Goal: Task Accomplishment & Management: Manage account settings

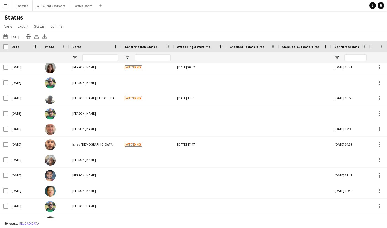
scroll to position [838, 0]
click at [20, 5] on button "Logistics Close" at bounding box center [21, 5] width 21 height 11
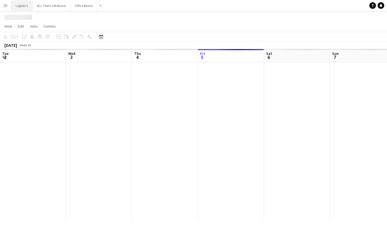
scroll to position [0, 132]
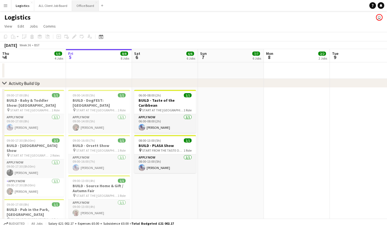
click at [86, 6] on button "Office Board Close" at bounding box center [85, 5] width 27 height 11
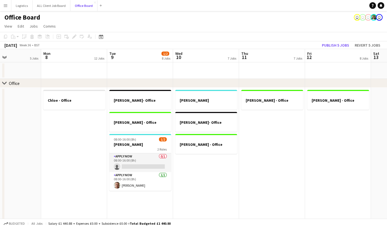
scroll to position [0, 224]
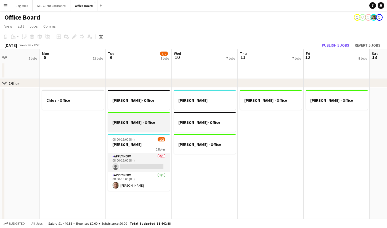
click at [143, 120] on h3 "[PERSON_NAME] - Office" at bounding box center [139, 122] width 62 height 5
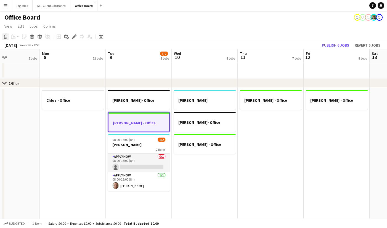
click at [5, 37] on icon at bounding box center [5, 37] width 3 height 4
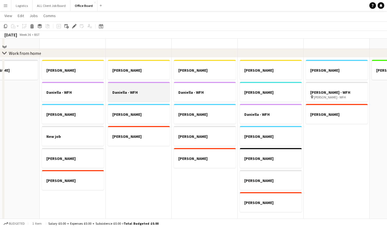
scroll to position [342, 0]
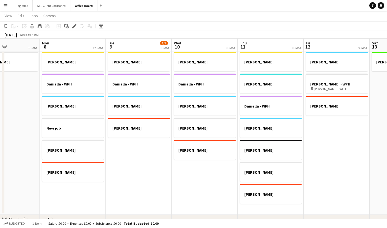
click at [132, 150] on app-date-cell "[PERSON_NAME] [PERSON_NAME] - WFH [PERSON_NAME] - WFH [PERSON_NAME]" at bounding box center [139, 131] width 66 height 165
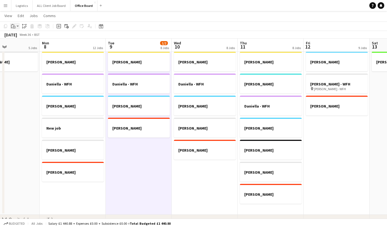
click at [13, 27] on icon "Paste" at bounding box center [13, 26] width 4 height 4
click at [23, 37] on link "Paste Command V" at bounding box center [37, 36] width 44 height 5
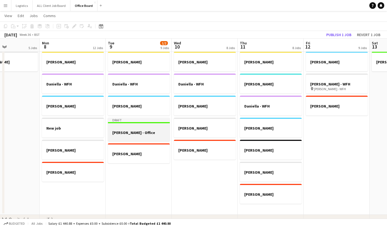
click at [139, 130] on h3 "[PERSON_NAME] - Office" at bounding box center [139, 132] width 62 height 5
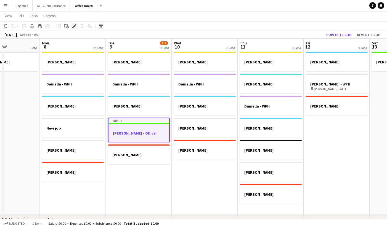
click at [73, 25] on icon "Edit" at bounding box center [74, 26] width 4 height 4
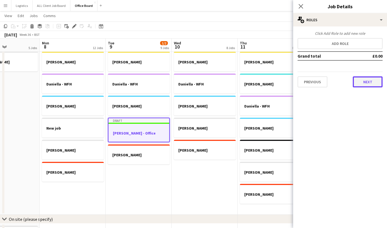
click at [367, 82] on button "Next" at bounding box center [368, 81] width 30 height 11
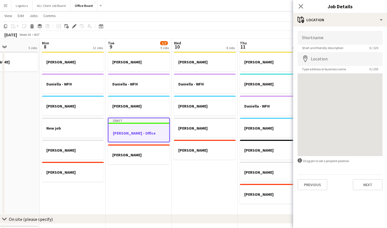
click at [367, 82] on div at bounding box center [339, 114] width 85 height 83
click at [364, 184] on button "Next" at bounding box center [368, 184] width 30 height 11
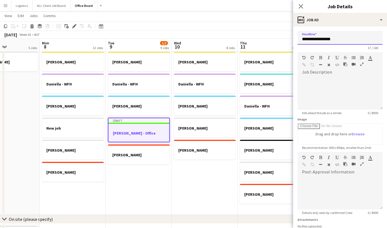
click at [332, 39] on input "**********" at bounding box center [339, 38] width 85 height 14
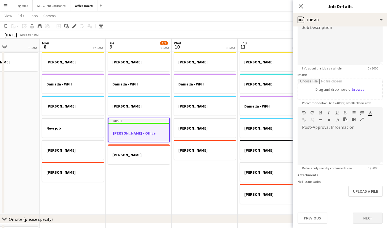
type input "**********"
click at [362, 219] on button "Next" at bounding box center [368, 218] width 30 height 11
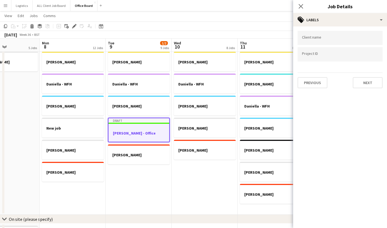
scroll to position [0, 0]
click at [369, 85] on button "Next" at bounding box center [368, 82] width 30 height 11
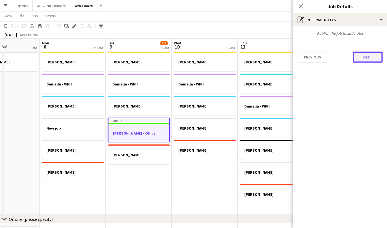
click at [366, 55] on button "Next" at bounding box center [368, 57] width 30 height 11
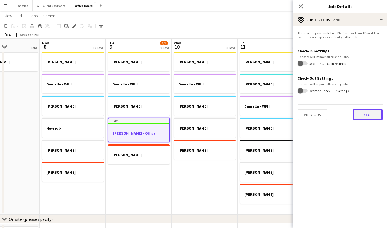
click at [360, 118] on button "Next" at bounding box center [368, 114] width 30 height 11
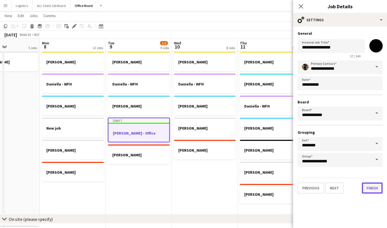
click at [366, 190] on button "Finish" at bounding box center [372, 188] width 21 height 11
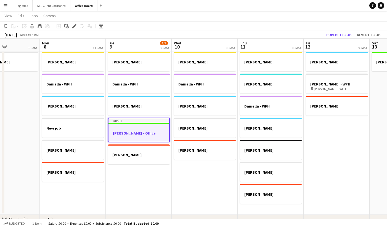
click at [125, 128] on div at bounding box center [138, 128] width 61 height 4
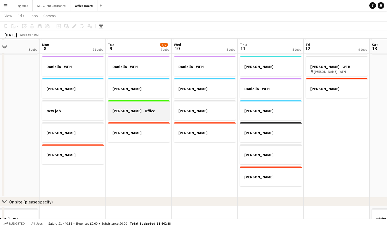
scroll to position [361, 0]
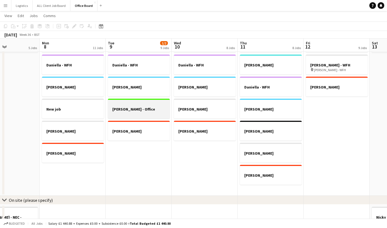
click at [140, 107] on h3 "[PERSON_NAME] - Office" at bounding box center [139, 109] width 62 height 5
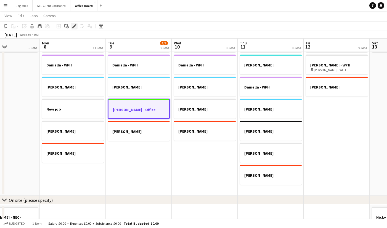
click at [73, 27] on icon "Edit" at bounding box center [74, 26] width 4 height 4
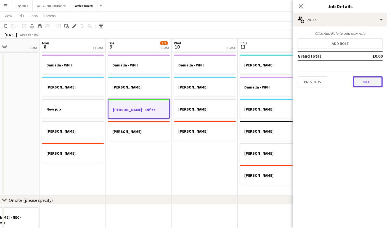
click at [364, 82] on button "Next" at bounding box center [368, 81] width 30 height 11
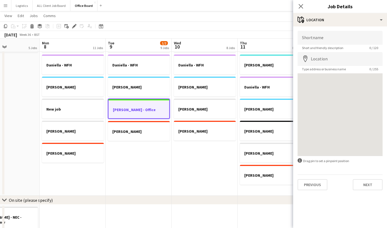
click at [364, 82] on div at bounding box center [339, 114] width 85 height 83
click at [362, 189] on button "Next" at bounding box center [368, 184] width 30 height 11
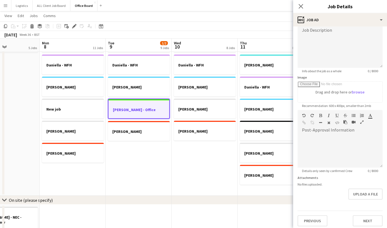
scroll to position [45, 0]
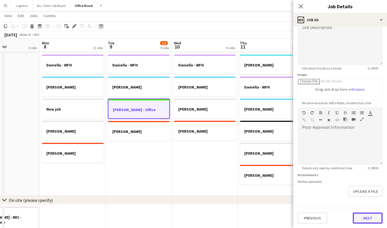
click at [361, 218] on button "Next" at bounding box center [368, 218] width 30 height 11
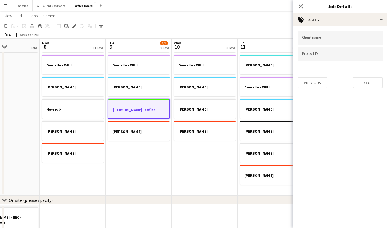
scroll to position [0, 0]
click at [361, 80] on button "Next" at bounding box center [368, 82] width 30 height 11
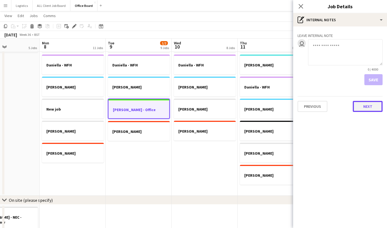
click at [361, 109] on button "Next" at bounding box center [368, 106] width 30 height 11
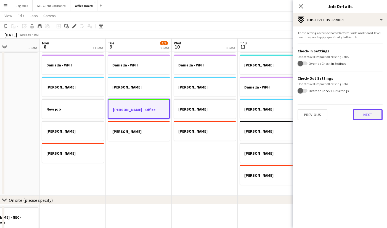
click at [360, 114] on button "Next" at bounding box center [368, 114] width 30 height 11
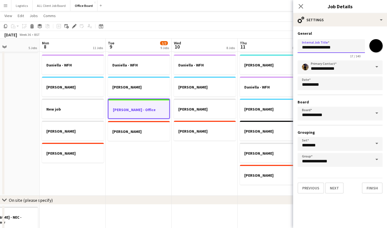
drag, startPoint x: 331, startPoint y: 48, endPoint x: 320, endPoint y: 47, distance: 11.6
click at [320, 47] on input "**********" at bounding box center [330, 46] width 67 height 14
type input "**********"
click at [343, 207] on mat-expansion-panel "**********" at bounding box center [340, 127] width 94 height 202
click at [372, 188] on button "Finish" at bounding box center [372, 188] width 21 height 11
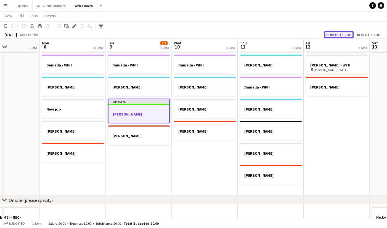
click at [346, 34] on button "Publish 1 job" at bounding box center [339, 34] width 30 height 7
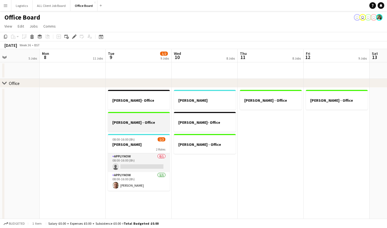
click at [147, 119] on div at bounding box center [139, 117] width 62 height 4
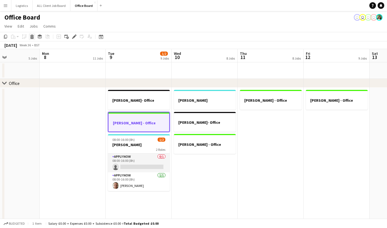
click at [32, 37] on icon at bounding box center [32, 37] width 3 height 3
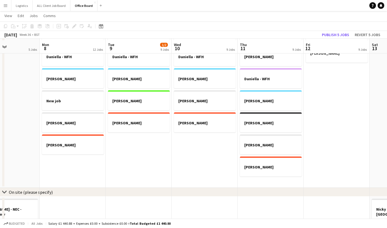
scroll to position [390, 0]
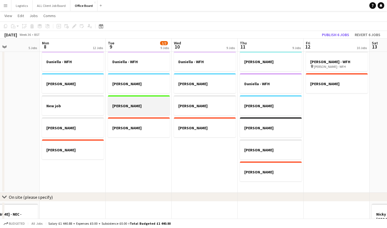
click at [144, 106] on h3 "[PERSON_NAME]" at bounding box center [139, 105] width 62 height 5
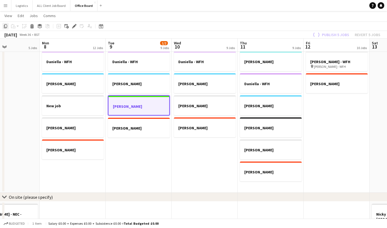
click at [6, 25] on icon "Copy" at bounding box center [5, 26] width 4 height 4
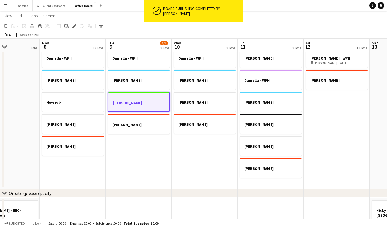
click at [272, 180] on app-date-cell "[PERSON_NAME] - Office [PERSON_NAME] [PERSON_NAME] [PERSON_NAME] - WFH [PERSON_…" at bounding box center [270, 95] width 66 height 188
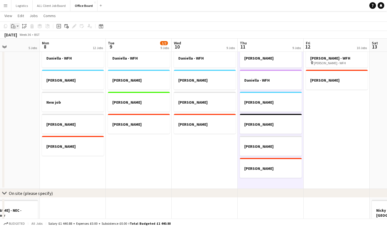
click at [14, 26] on icon "Paste" at bounding box center [13, 26] width 4 height 4
click at [27, 37] on link "Paste Command V" at bounding box center [37, 36] width 44 height 5
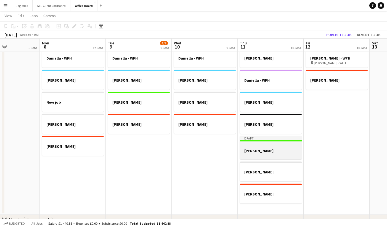
click at [266, 149] on h3 "[PERSON_NAME]" at bounding box center [271, 150] width 62 height 5
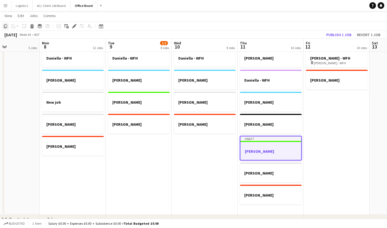
click at [5, 26] on icon at bounding box center [5, 26] width 3 height 4
click at [333, 108] on app-date-cell "[PERSON_NAME] - Office [PERSON_NAME] - WFH [PERSON_NAME] - WFH pin [PERSON_NAME…" at bounding box center [336, 107] width 66 height 213
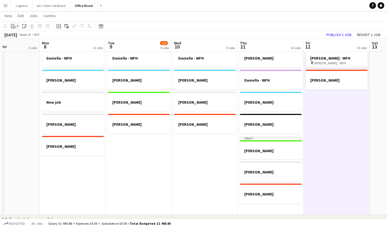
click at [12, 26] on icon "Paste" at bounding box center [13, 26] width 4 height 4
click at [18, 37] on link "Paste Command V" at bounding box center [37, 36] width 44 height 5
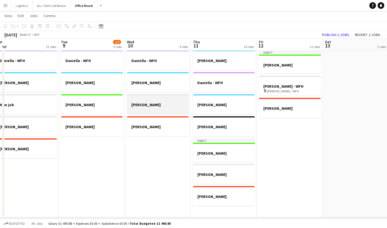
scroll to position [387, 0]
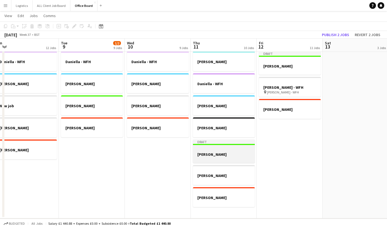
click at [209, 156] on h3 "[PERSON_NAME]" at bounding box center [224, 154] width 62 height 5
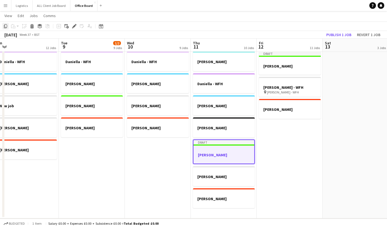
click at [4, 26] on icon at bounding box center [5, 26] width 3 height 4
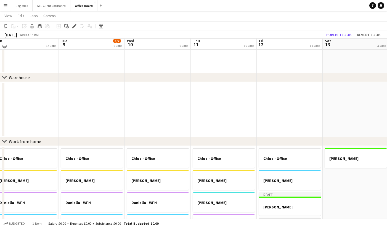
scroll to position [242, 0]
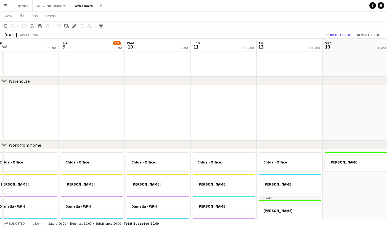
click at [164, 117] on app-date-cell at bounding box center [158, 113] width 66 height 55
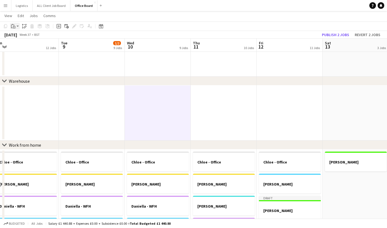
click at [14, 26] on icon at bounding box center [14, 26] width 1 height 0
click at [19, 38] on link "Paste Command V" at bounding box center [37, 36] width 44 height 5
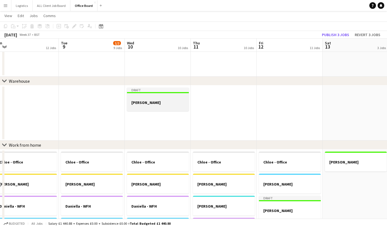
click at [141, 99] on div at bounding box center [158, 97] width 62 height 4
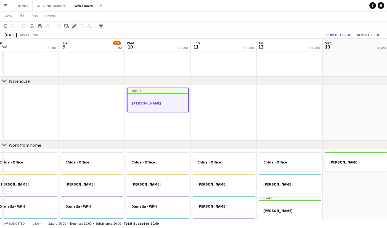
click at [74, 25] on icon "Edit" at bounding box center [74, 26] width 4 height 4
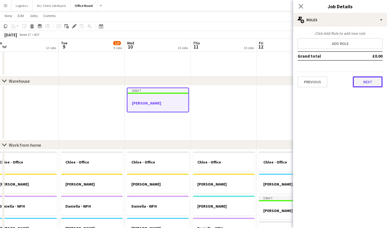
click at [363, 84] on button "Next" at bounding box center [368, 81] width 30 height 11
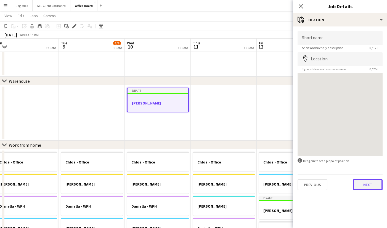
click at [361, 185] on button "Next" at bounding box center [368, 184] width 30 height 11
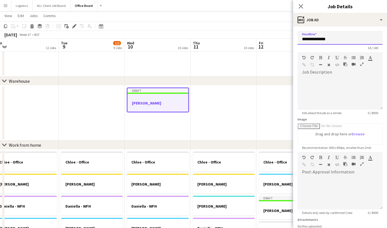
drag, startPoint x: 330, startPoint y: 37, endPoint x: 320, endPoint y: 38, distance: 10.0
click at [320, 38] on input "**********" at bounding box center [339, 38] width 85 height 14
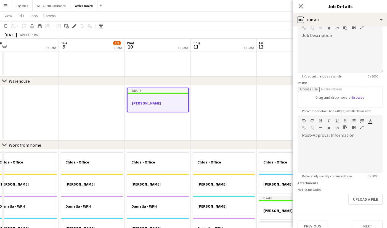
scroll to position [45, 0]
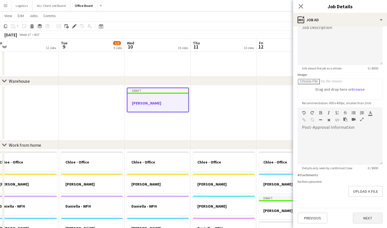
type input "**********"
click at [362, 218] on button "Next" at bounding box center [368, 218] width 30 height 11
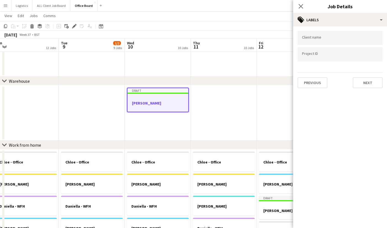
click at [361, 89] on div "Client name Project ID Previous Next" at bounding box center [340, 59] width 94 height 66
click at [361, 82] on button "Next" at bounding box center [368, 82] width 30 height 11
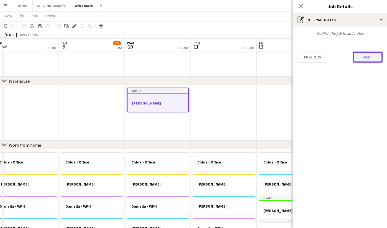
click at [368, 57] on button "Next" at bounding box center [368, 57] width 30 height 11
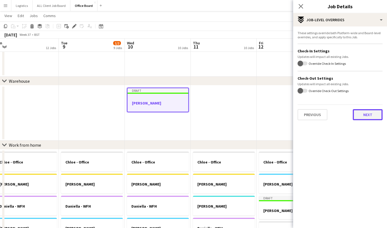
click at [357, 115] on button "Next" at bounding box center [368, 114] width 30 height 11
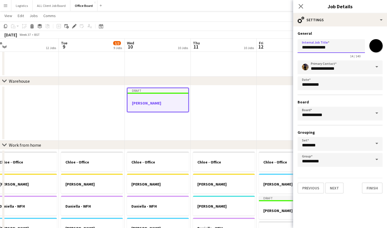
drag, startPoint x: 331, startPoint y: 46, endPoint x: 319, endPoint y: 47, distance: 11.6
click at [319, 47] on input "**********" at bounding box center [330, 46] width 67 height 14
click at [330, 47] on input "**********" at bounding box center [330, 46] width 67 height 14
type input "**********"
click at [347, 204] on mat-expansion-panel "**********" at bounding box center [340, 127] width 94 height 202
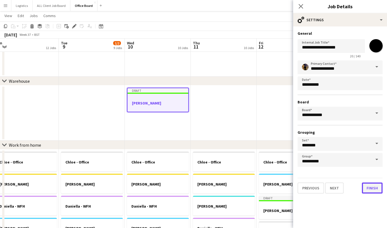
click at [371, 188] on button "Finish" at bounding box center [372, 188] width 21 height 11
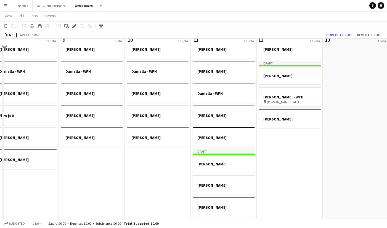
scroll to position [362, 0]
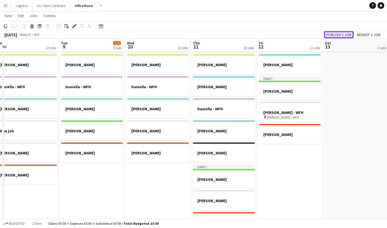
click at [336, 34] on button "Publish 1 job" at bounding box center [339, 34] width 30 height 7
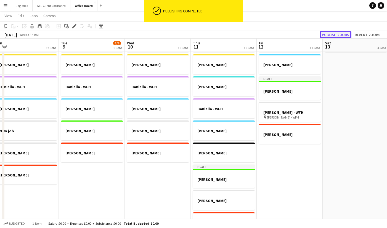
click at [335, 35] on button "Publish 2 jobs" at bounding box center [335, 34] width 32 height 7
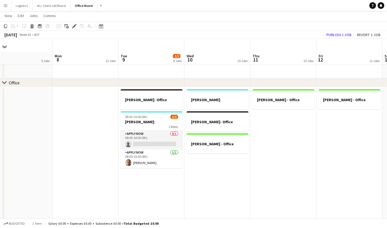
scroll to position [17, 0]
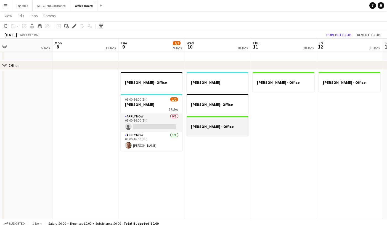
click at [206, 124] on h3 "[PERSON_NAME] - Office" at bounding box center [217, 126] width 62 height 5
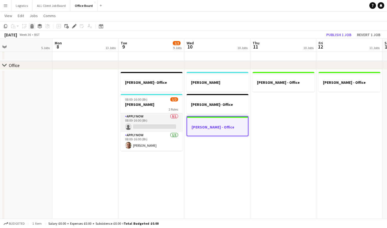
click at [32, 26] on icon at bounding box center [32, 27] width 3 height 3
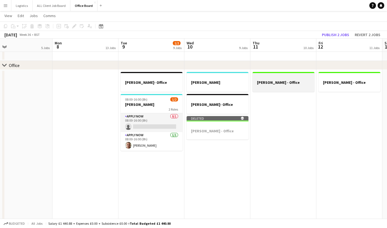
click at [273, 84] on h3 "[PERSON_NAME] - Office" at bounding box center [283, 82] width 62 height 5
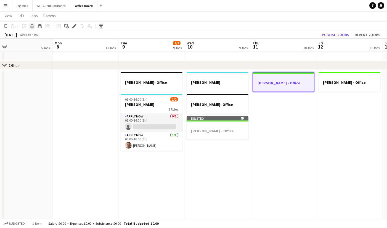
click at [31, 27] on icon "Delete" at bounding box center [32, 26] width 4 height 4
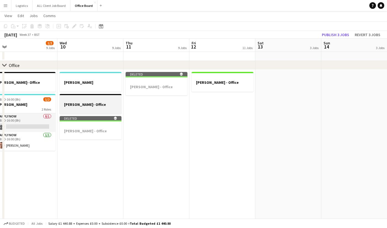
scroll to position [0, 220]
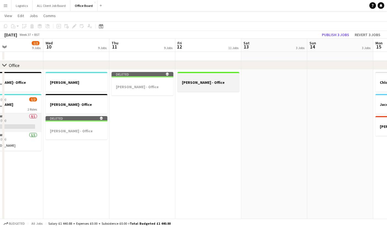
click at [202, 79] on div at bounding box center [208, 77] width 62 height 4
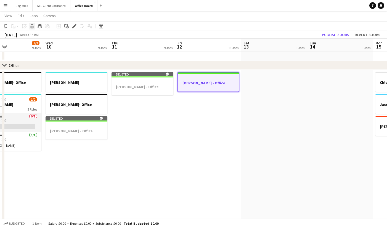
click at [33, 25] on icon at bounding box center [32, 24] width 4 height 1
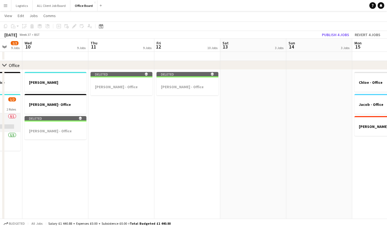
scroll to position [0, 176]
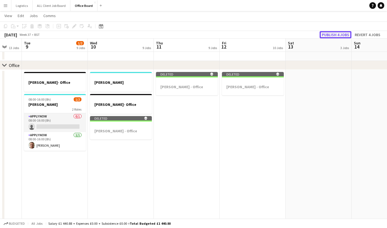
click at [331, 33] on button "Publish 4 jobs" at bounding box center [335, 34] width 32 height 7
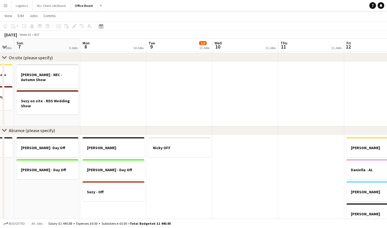
scroll to position [305, 0]
